Goal: Information Seeking & Learning: Learn about a topic

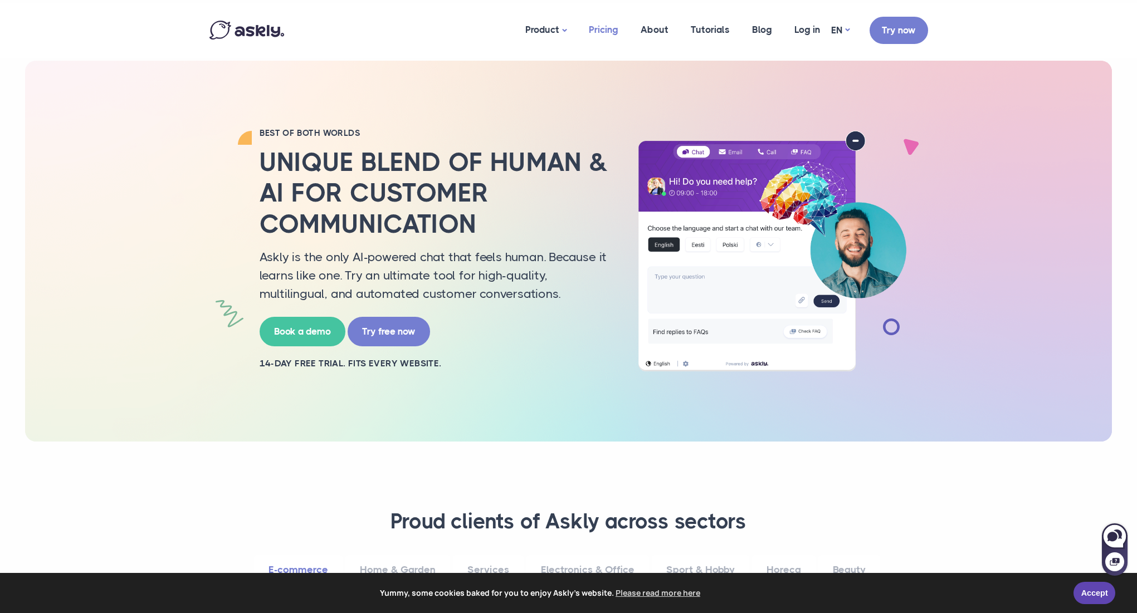
click at [611, 31] on link "Pricing" at bounding box center [603, 30] width 52 height 54
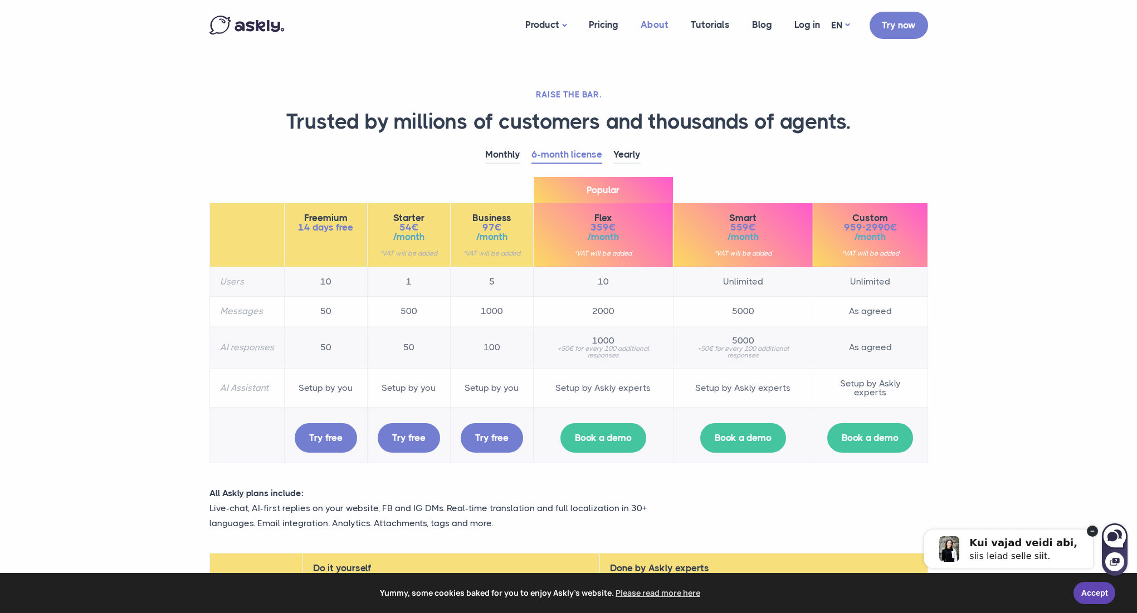
click at [662, 32] on link "About" at bounding box center [654, 24] width 50 height 43
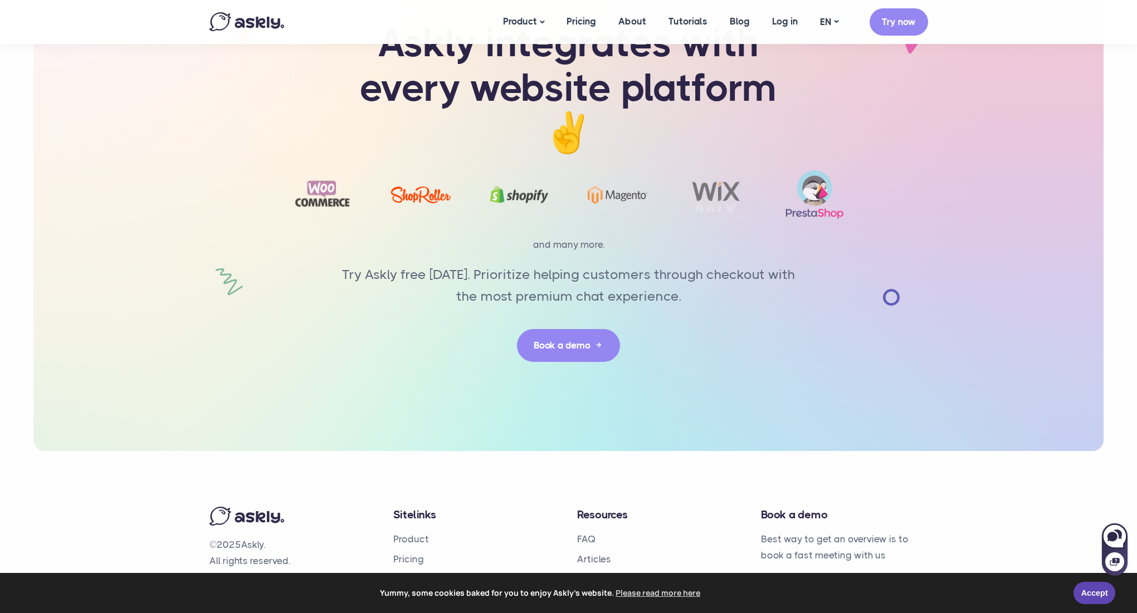
scroll to position [2451, 0]
